Goal: Entertainment & Leisure: Browse casually

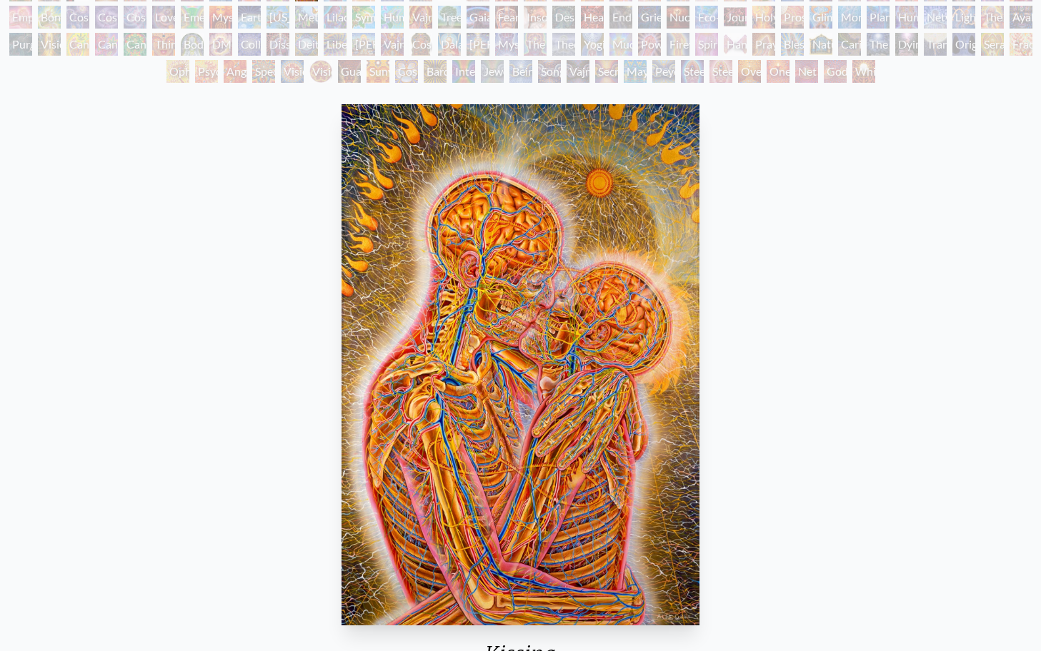
scroll to position [116, 0]
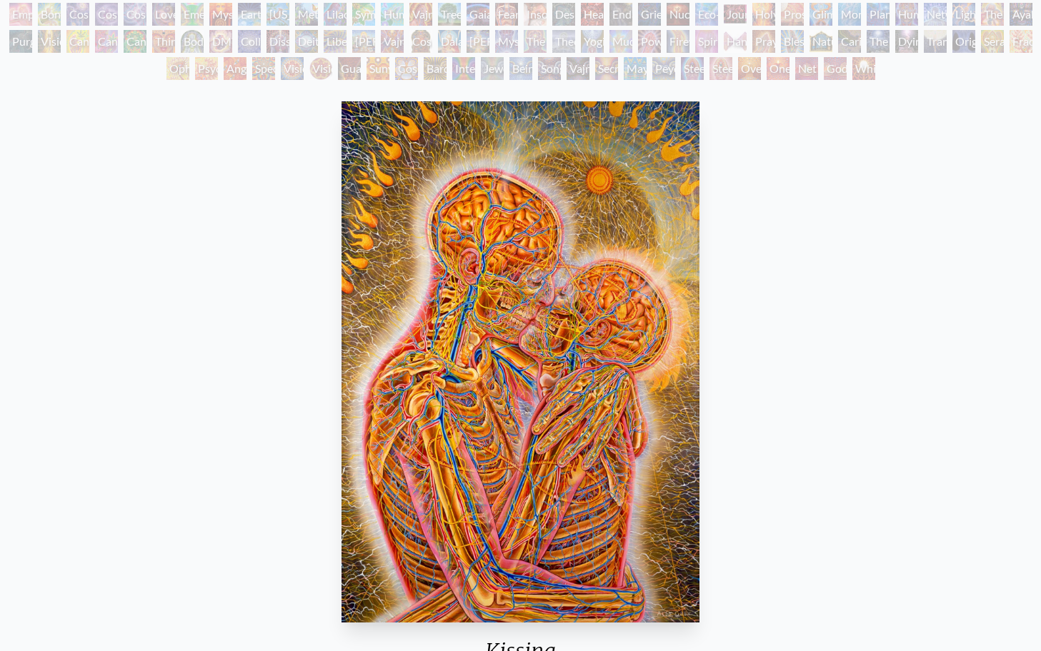
click at [31, 17] on div "Empowerment" at bounding box center [20, 14] width 23 height 23
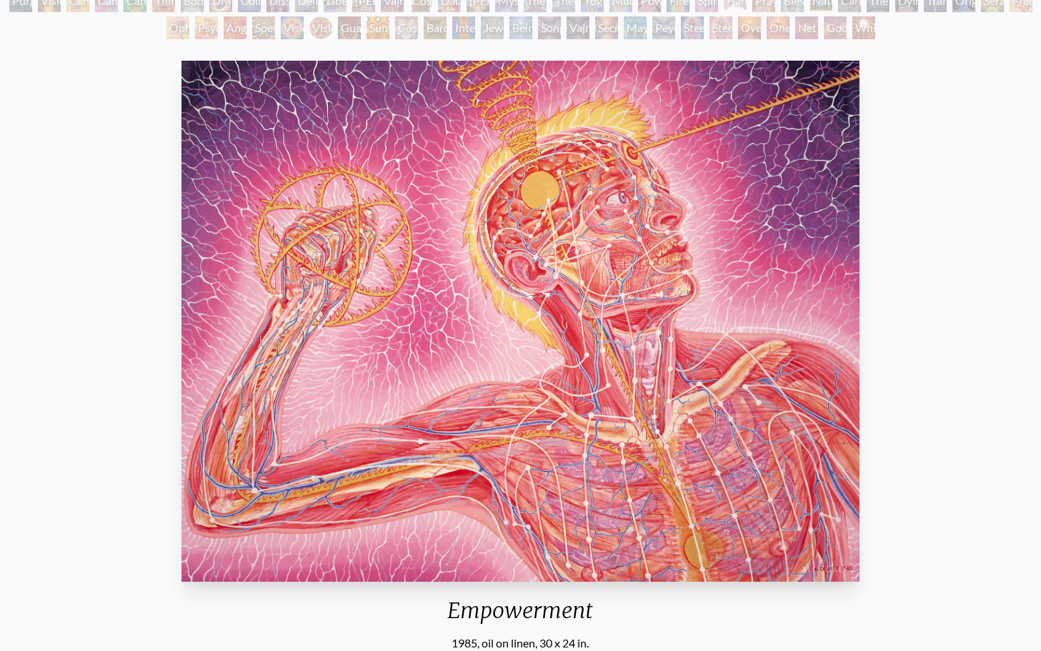
scroll to position [62, 0]
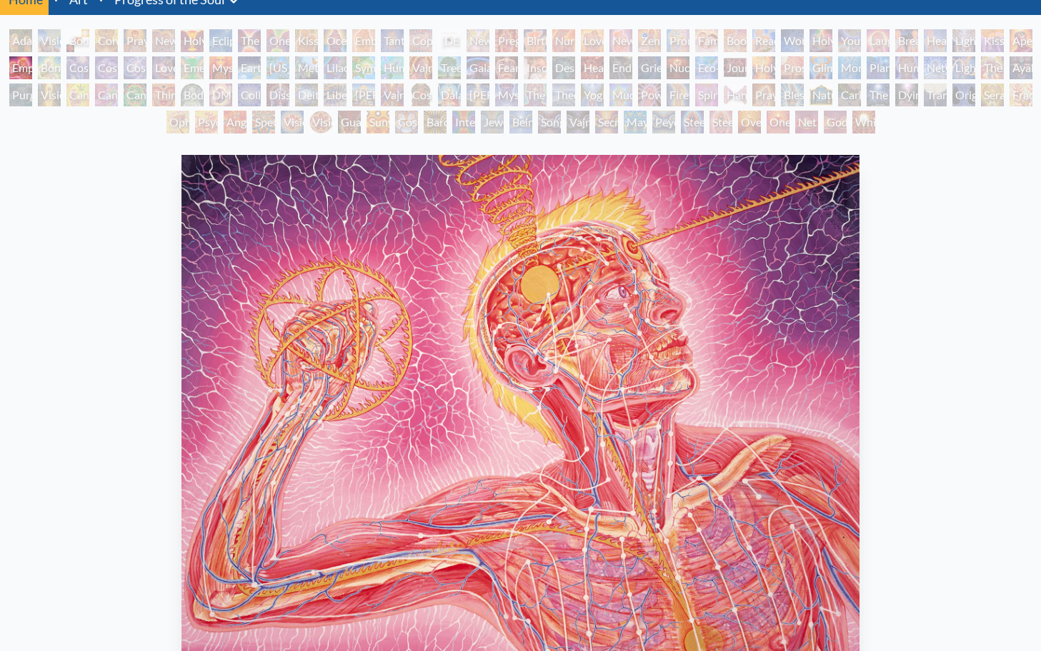
click at [44, 46] on div "Visionary Origin of Language" at bounding box center [49, 40] width 23 height 23
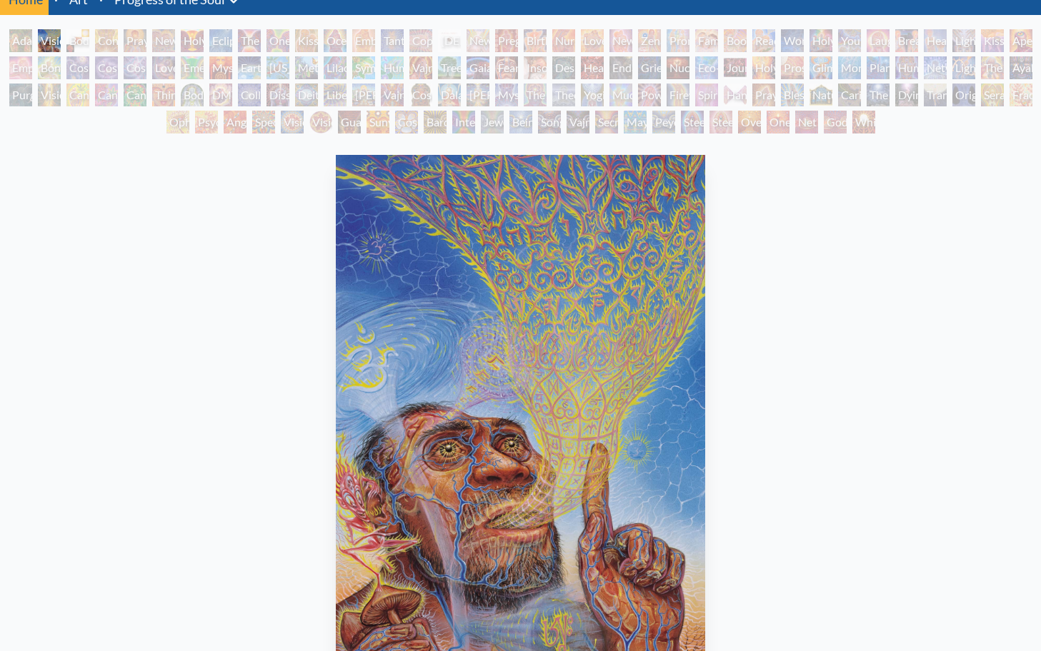
click at [89, 65] on div "Cosmic Creativity" at bounding box center [77, 67] width 23 height 23
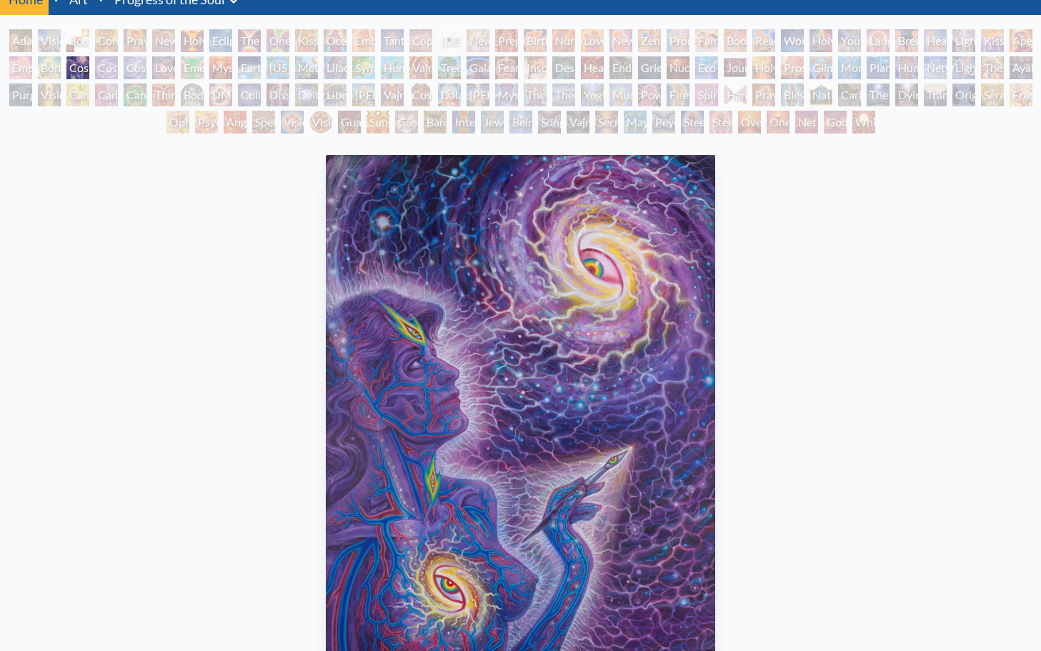
click at [261, 71] on div "Earth Energies" at bounding box center [249, 67] width 23 height 23
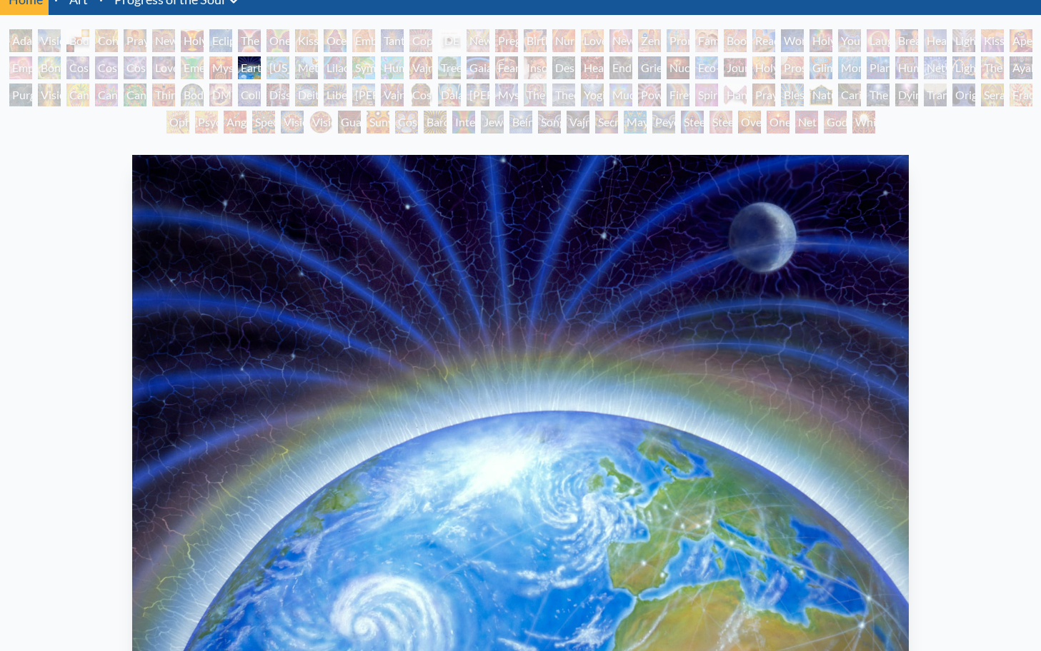
click at [461, 92] on div "Dalai Lama" at bounding box center [449, 95] width 23 height 23
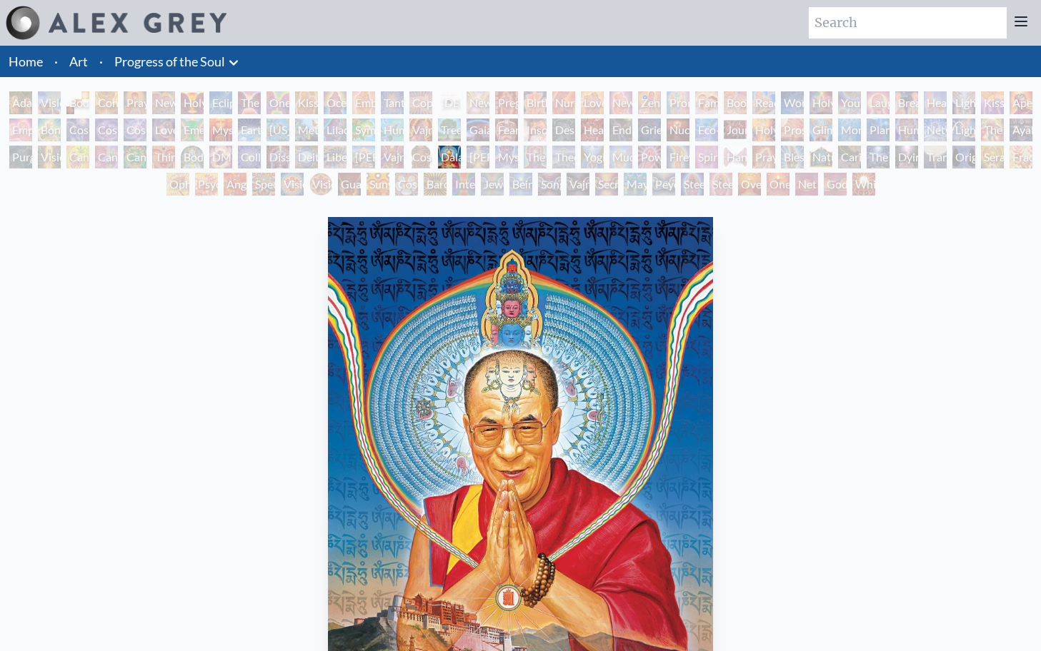
click at [604, 92] on div "Love Circuit" at bounding box center [592, 102] width 23 height 23
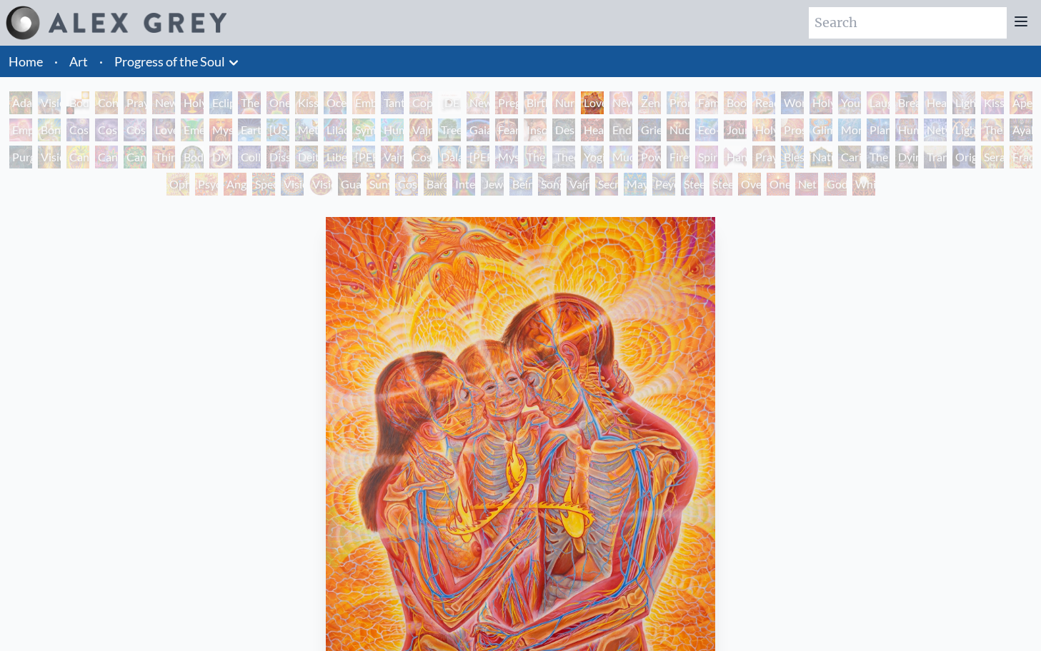
click at [690, 94] on div "[PERSON_NAME] & Eve Visionary Origin of Language Body, Mind, Spirit Contemplati…" at bounding box center [520, 145] width 1041 height 109
click at [718, 134] on div "Eco-Atlas" at bounding box center [706, 130] width 23 height 23
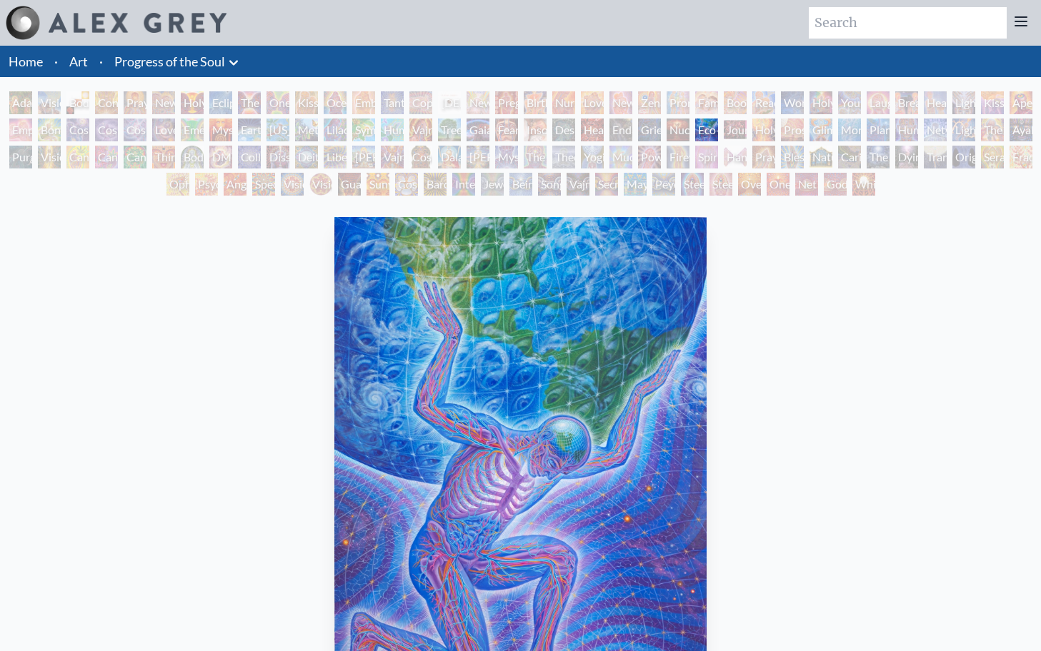
click at [906, 123] on div "Human Geometry" at bounding box center [906, 130] width 23 height 23
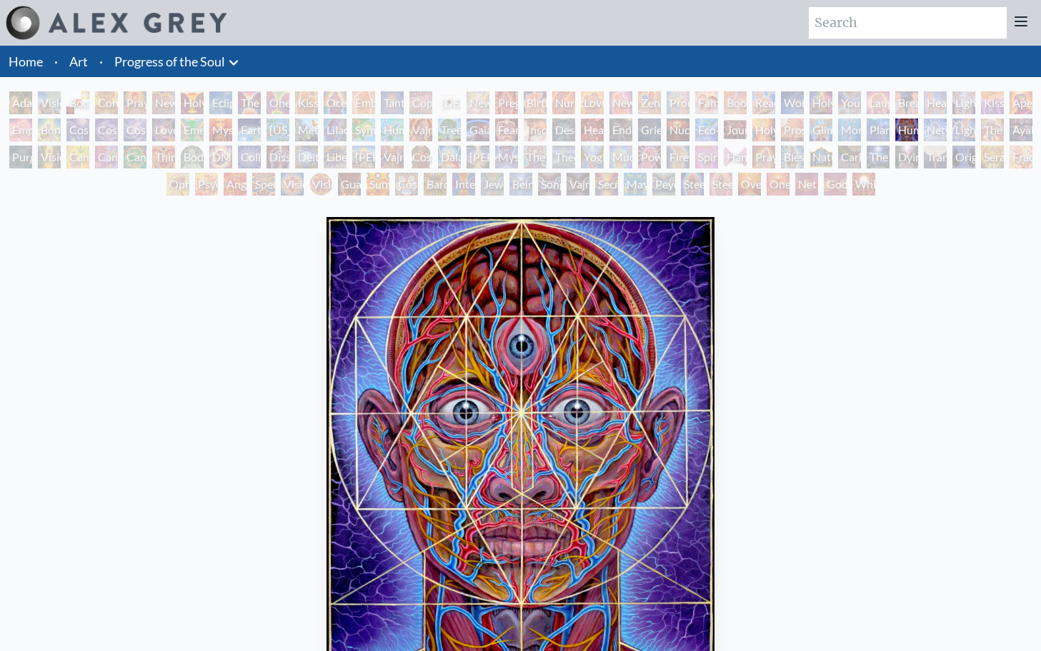
click at [866, 159] on div "[PERSON_NAME] & Eve Visionary Origin of Language Body, Mind, Spirit Contemplati…" at bounding box center [520, 145] width 1041 height 109
click at [859, 161] on div "Caring" at bounding box center [849, 157] width 23 height 23
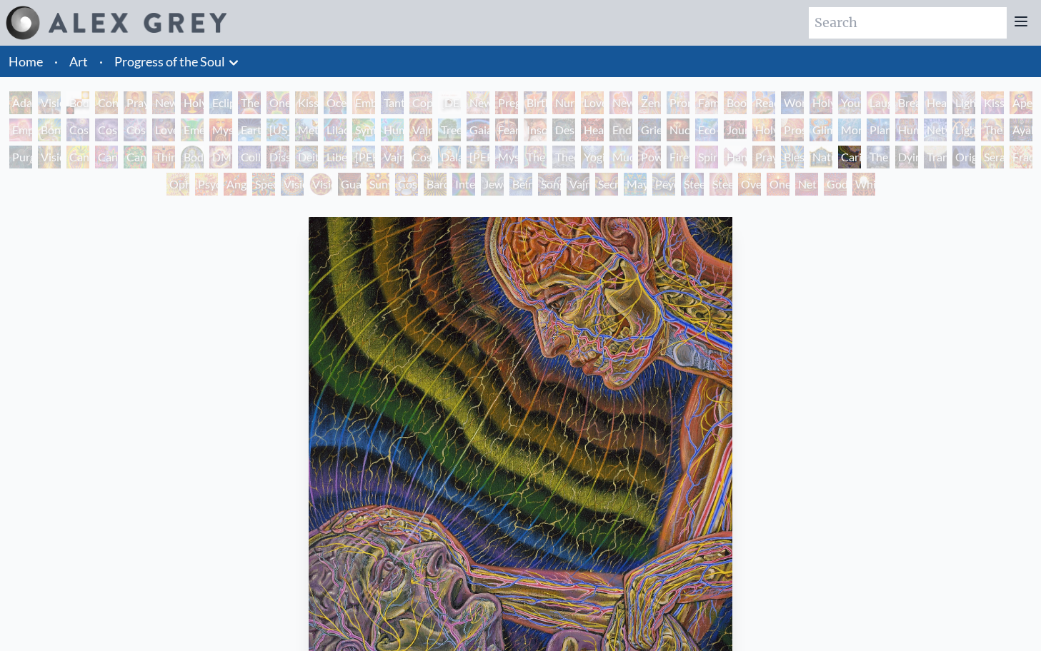
click at [712, 164] on div "Spirit Animates the Flesh" at bounding box center [706, 157] width 23 height 23
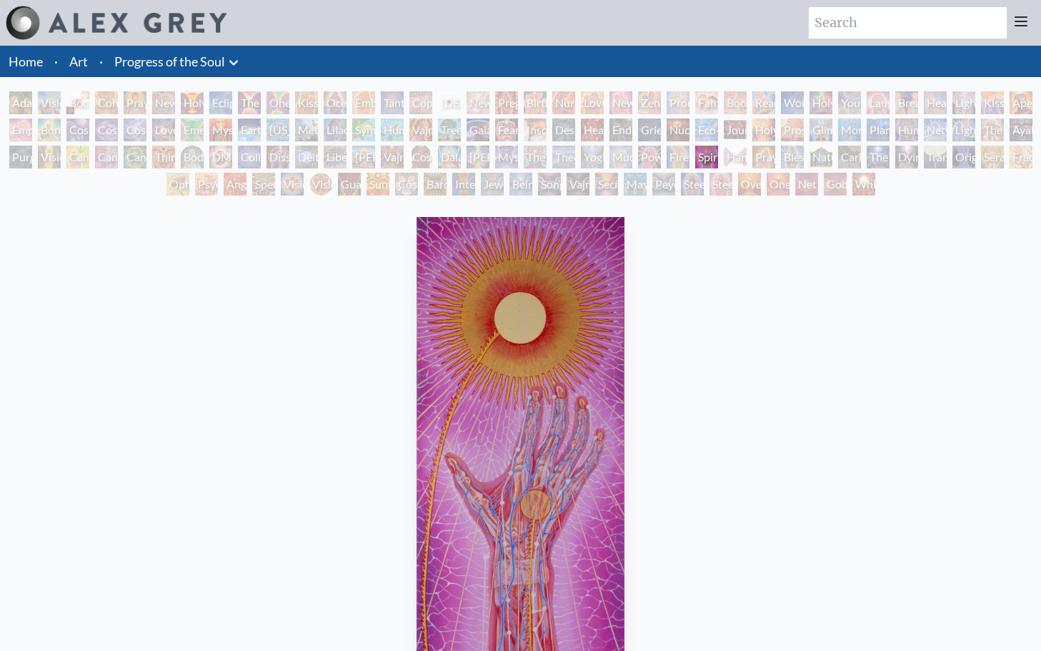
click at [11, 101] on div "Adam & Eve" at bounding box center [20, 102] width 23 height 23
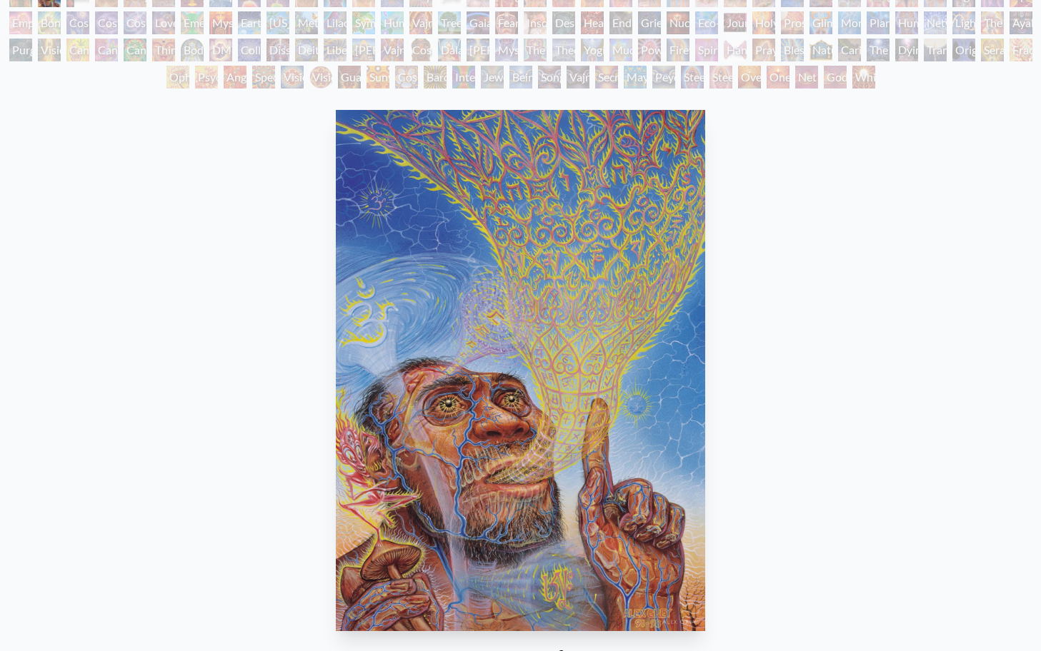
scroll to position [171, 0]
